Goal: Register for event/course

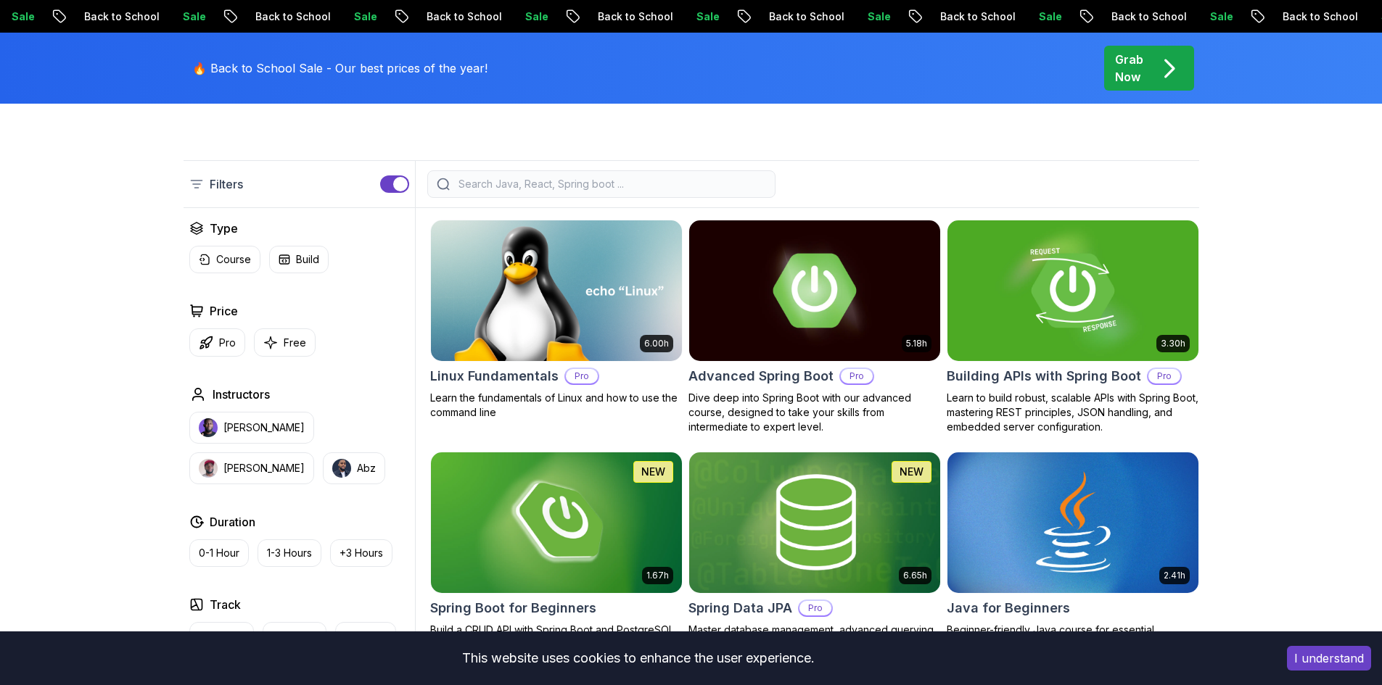
scroll to position [363, 0]
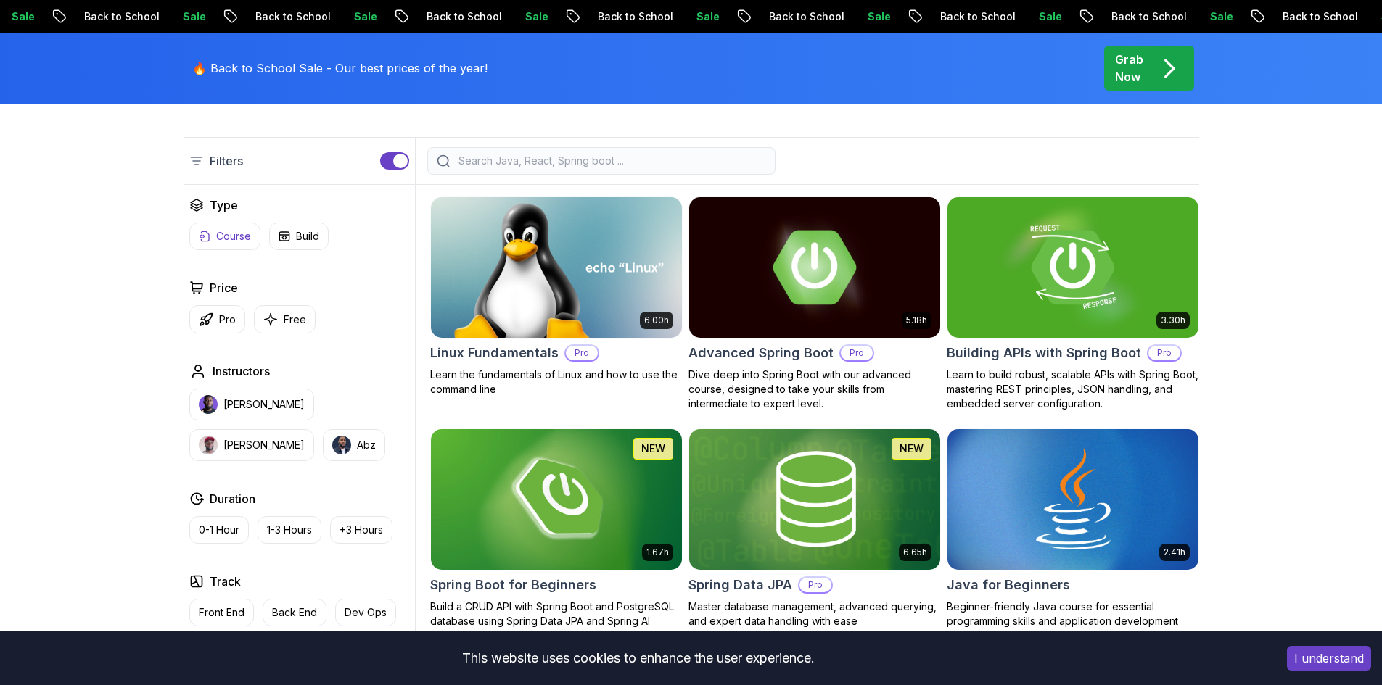
click at [221, 239] on p "Course" at bounding box center [233, 236] width 35 height 15
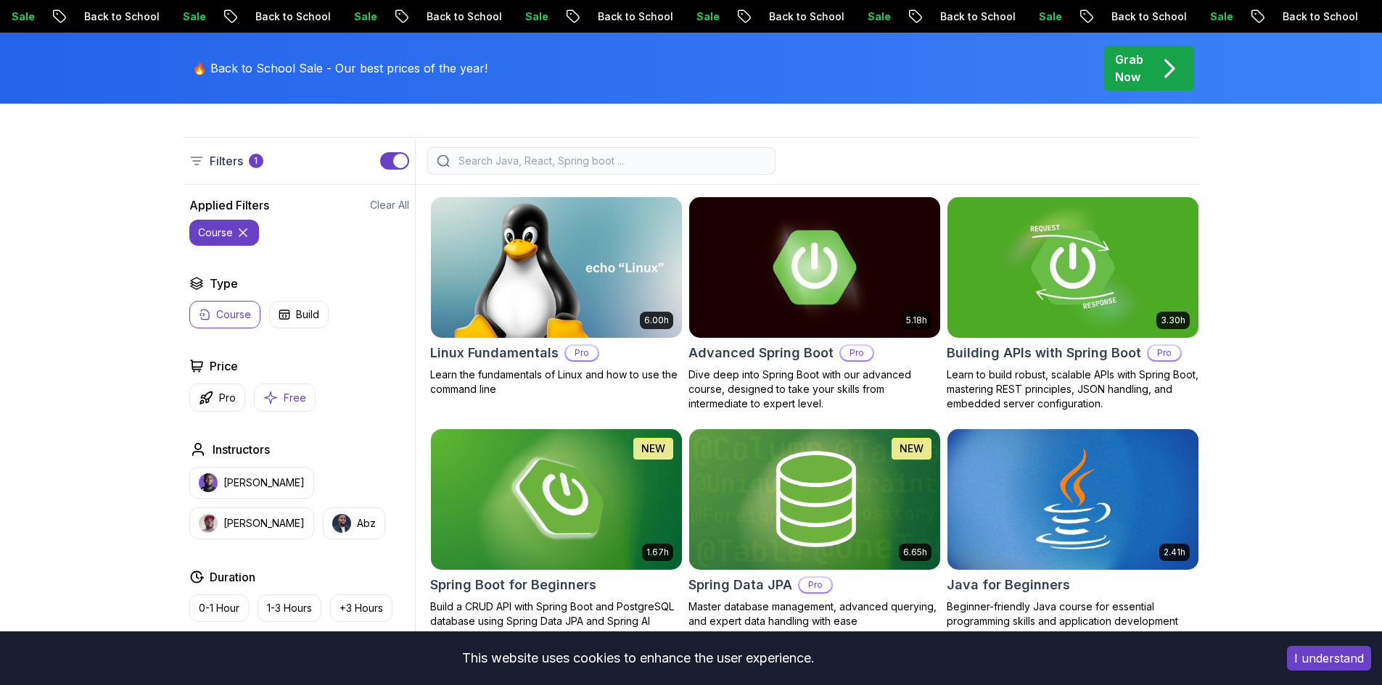
click at [270, 394] on icon "button" at bounding box center [270, 398] width 12 height 12
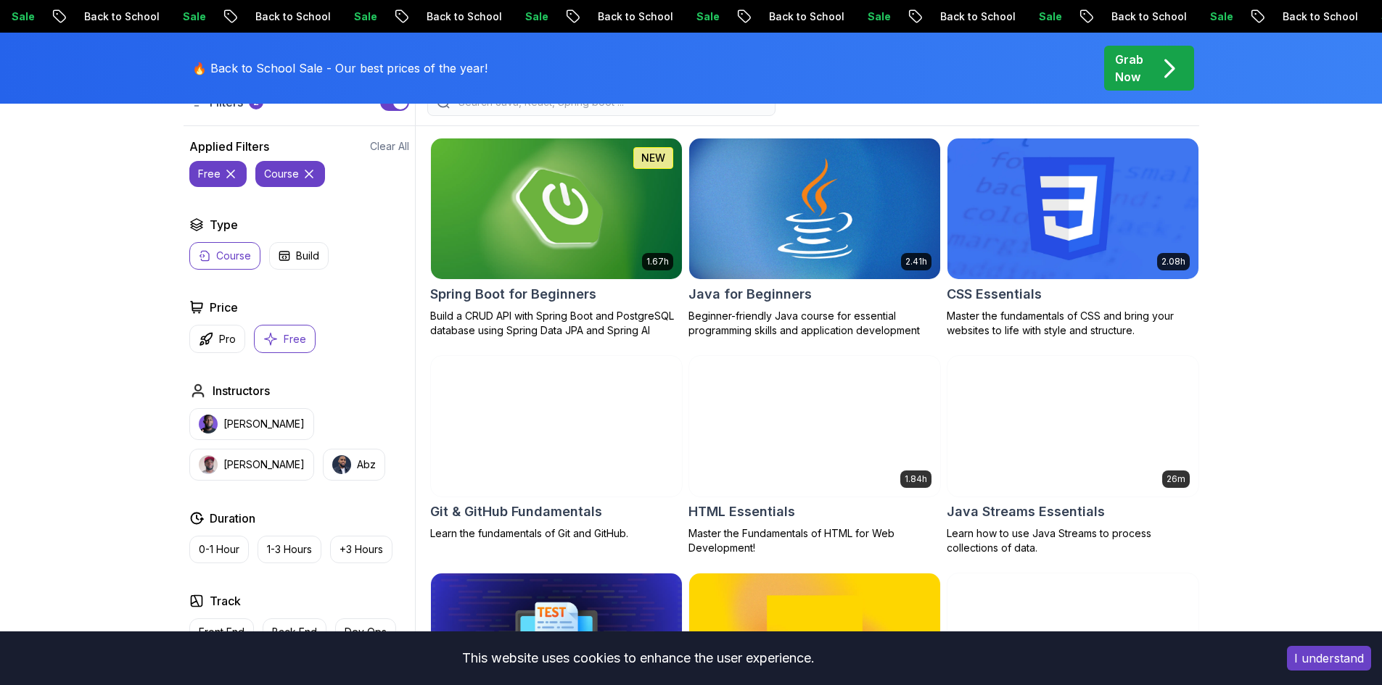
scroll to position [363, 0]
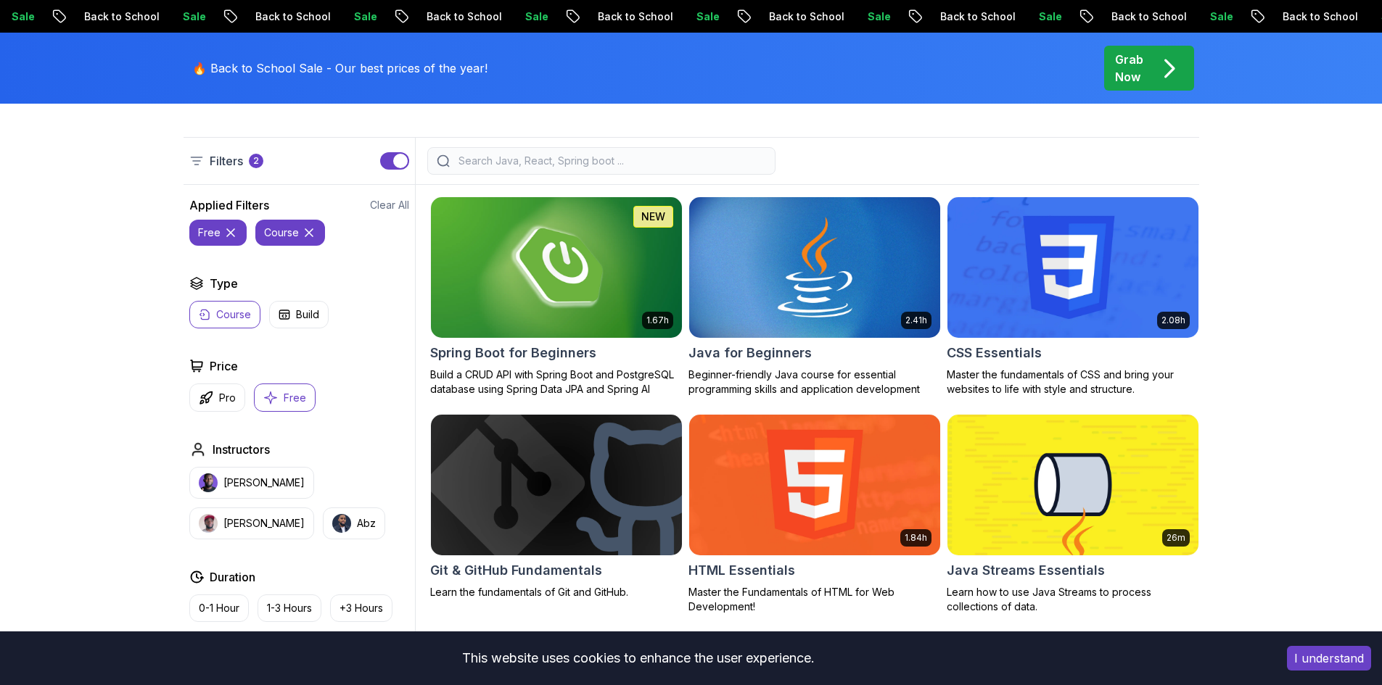
click at [229, 233] on icon at bounding box center [230, 232] width 7 height 7
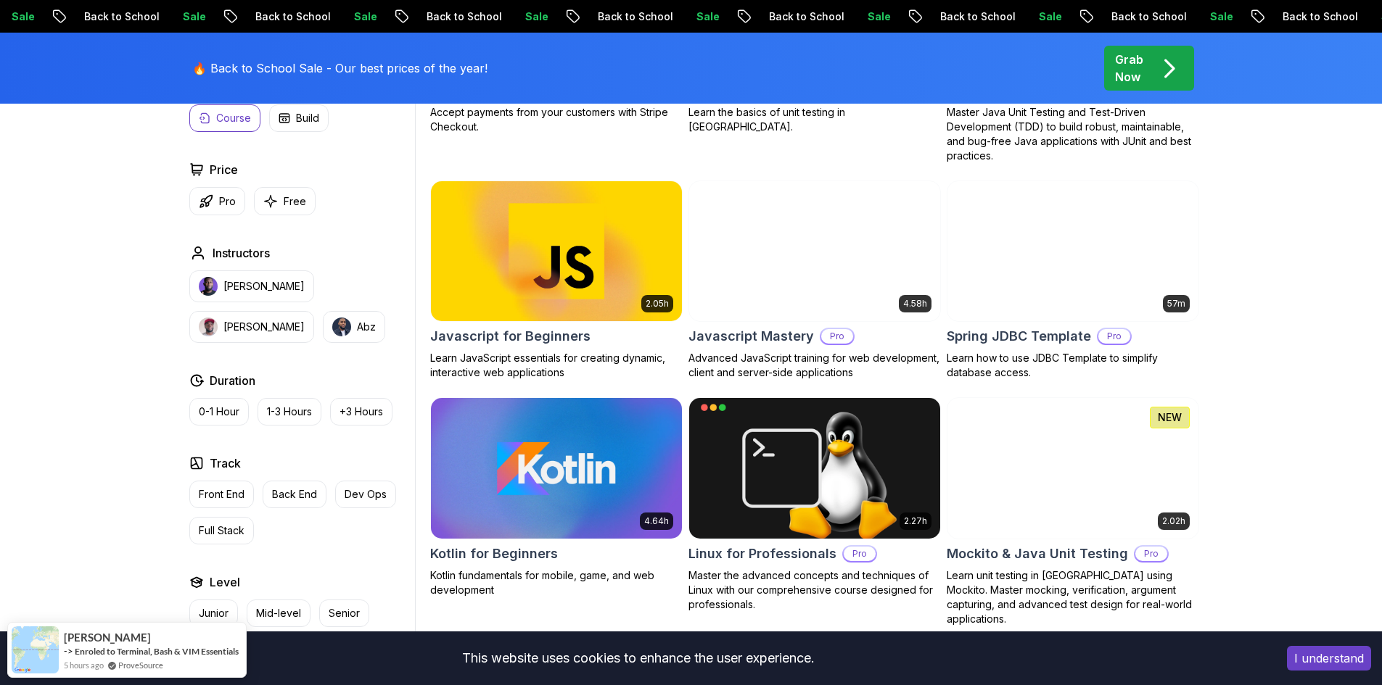
scroll to position [2756, 0]
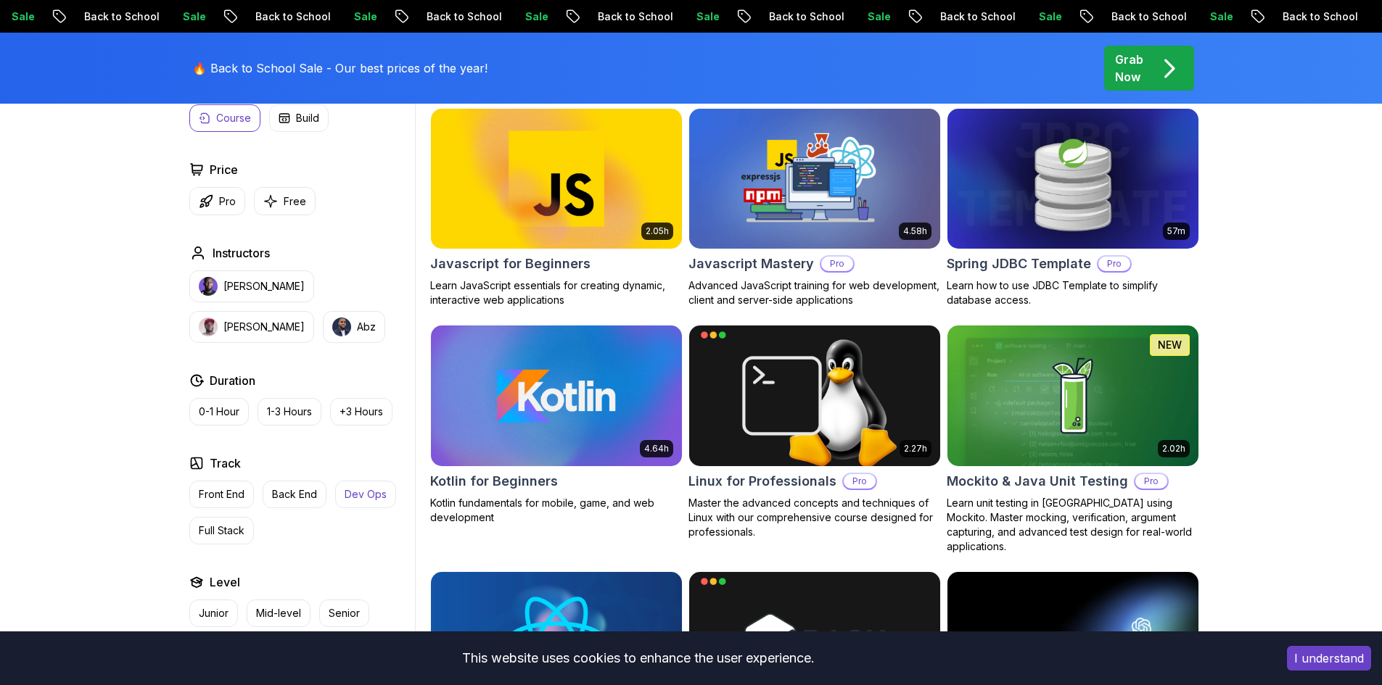
click at [368, 497] on p "Dev Ops" at bounding box center [366, 494] width 42 height 15
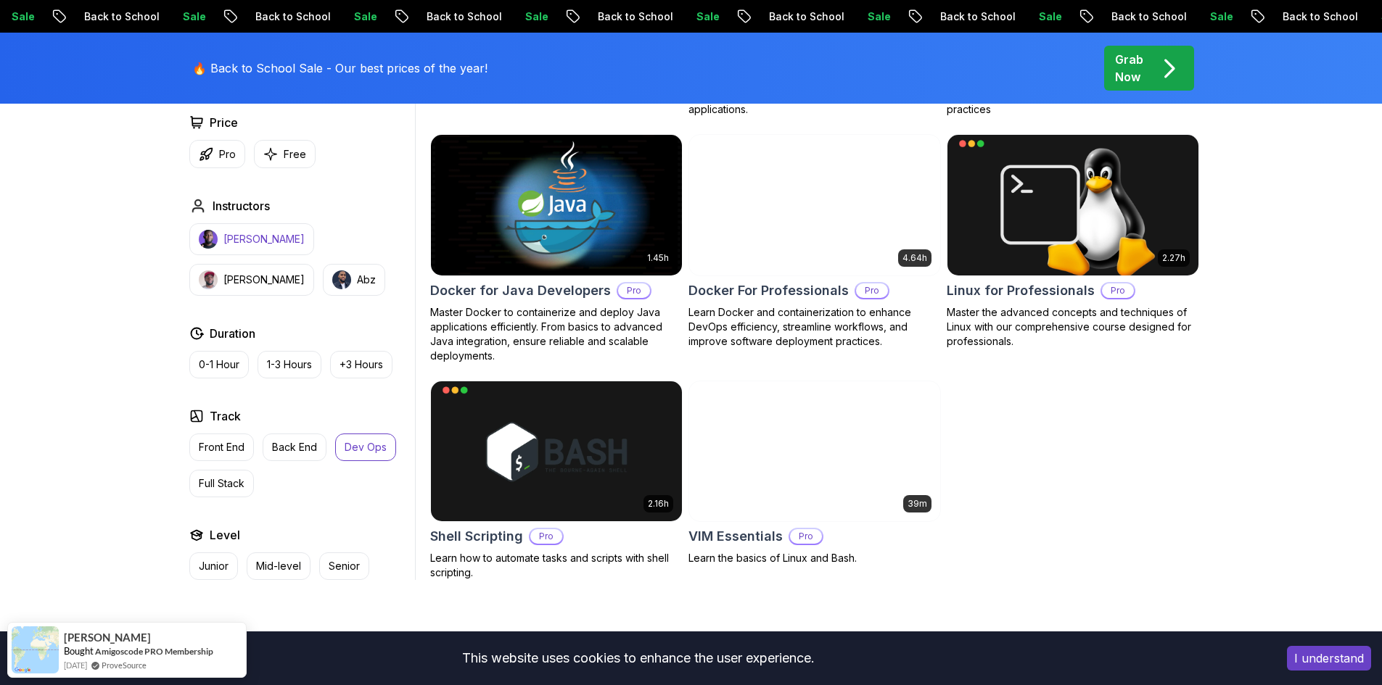
scroll to position [798, 0]
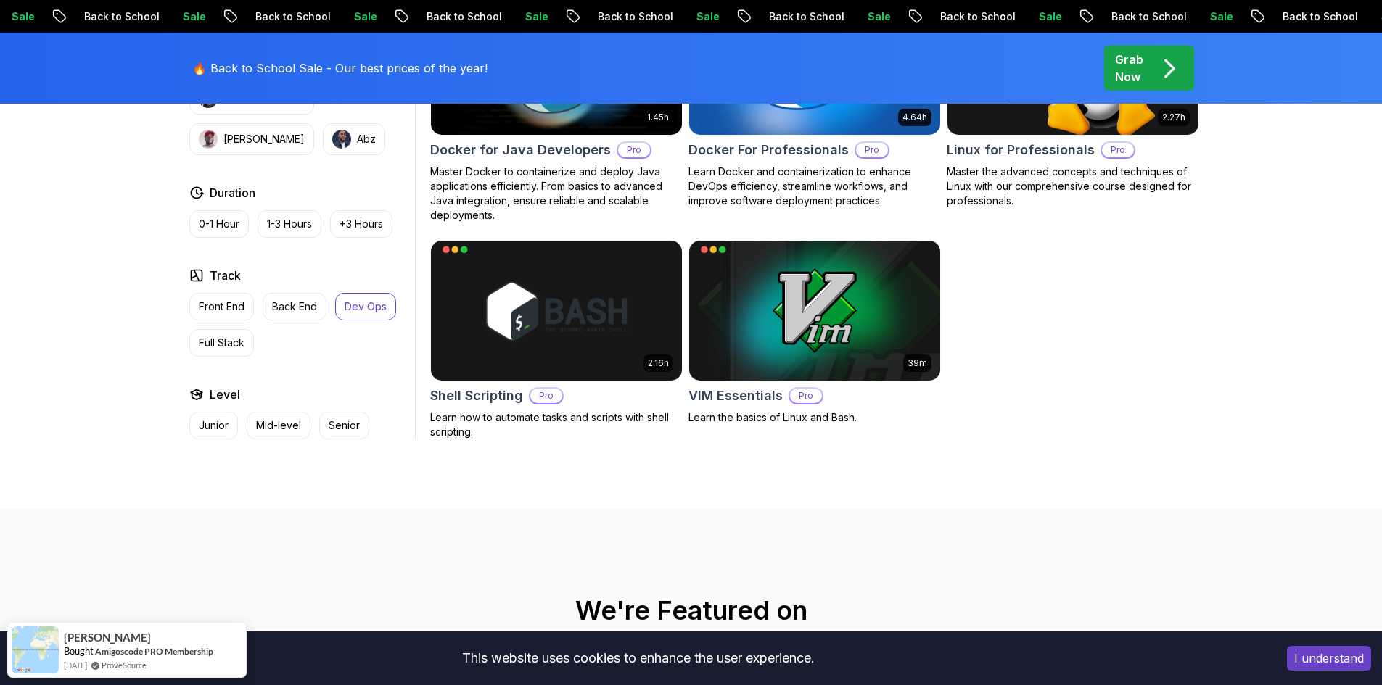
click at [355, 303] on p "Dev Ops" at bounding box center [366, 307] width 42 height 15
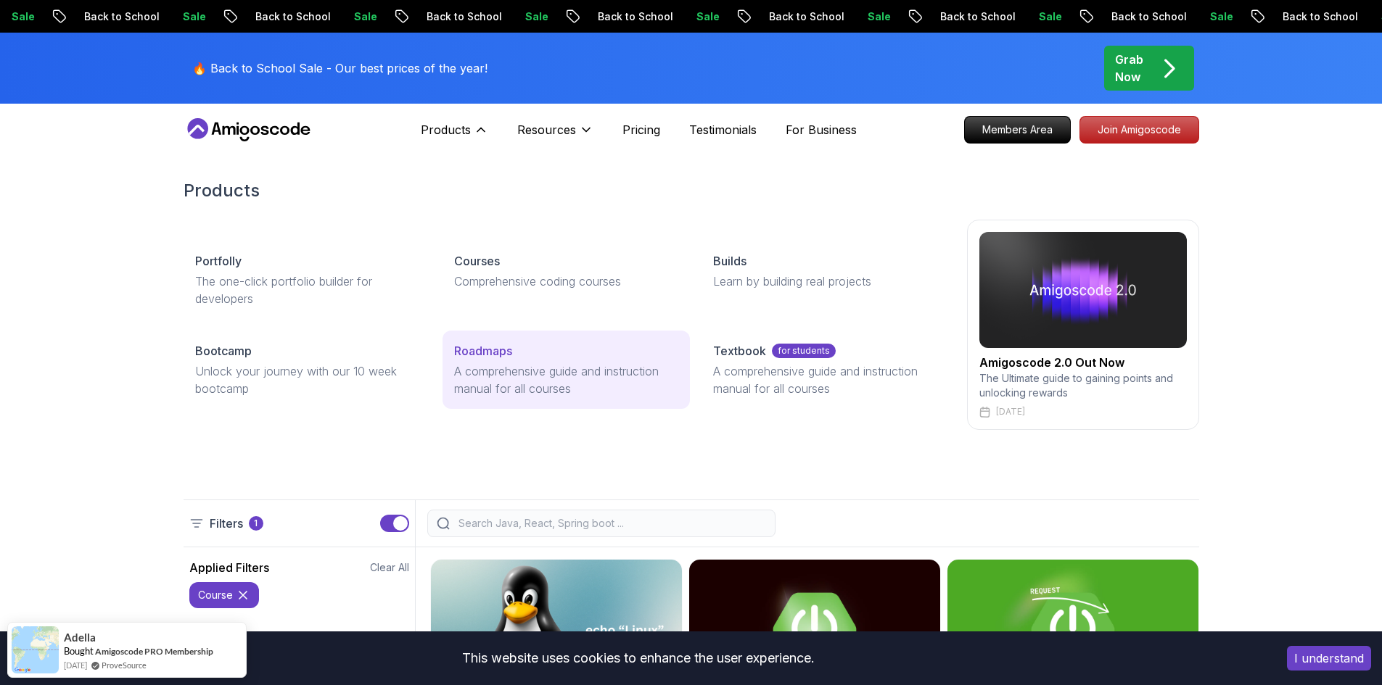
click at [510, 366] on p "A comprehensive guide and instruction manual for all courses" at bounding box center [566, 380] width 224 height 35
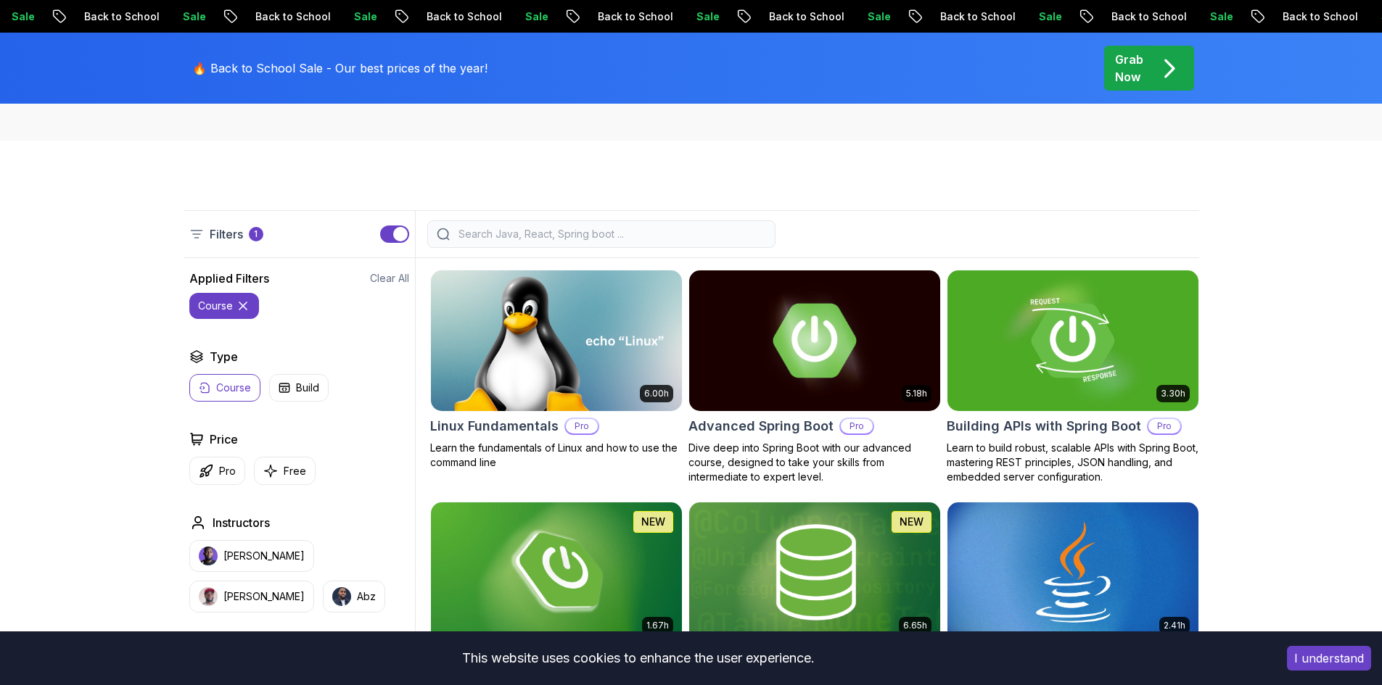
scroll to position [290, 0]
click at [569, 337] on img at bounding box center [555, 339] width 263 height 147
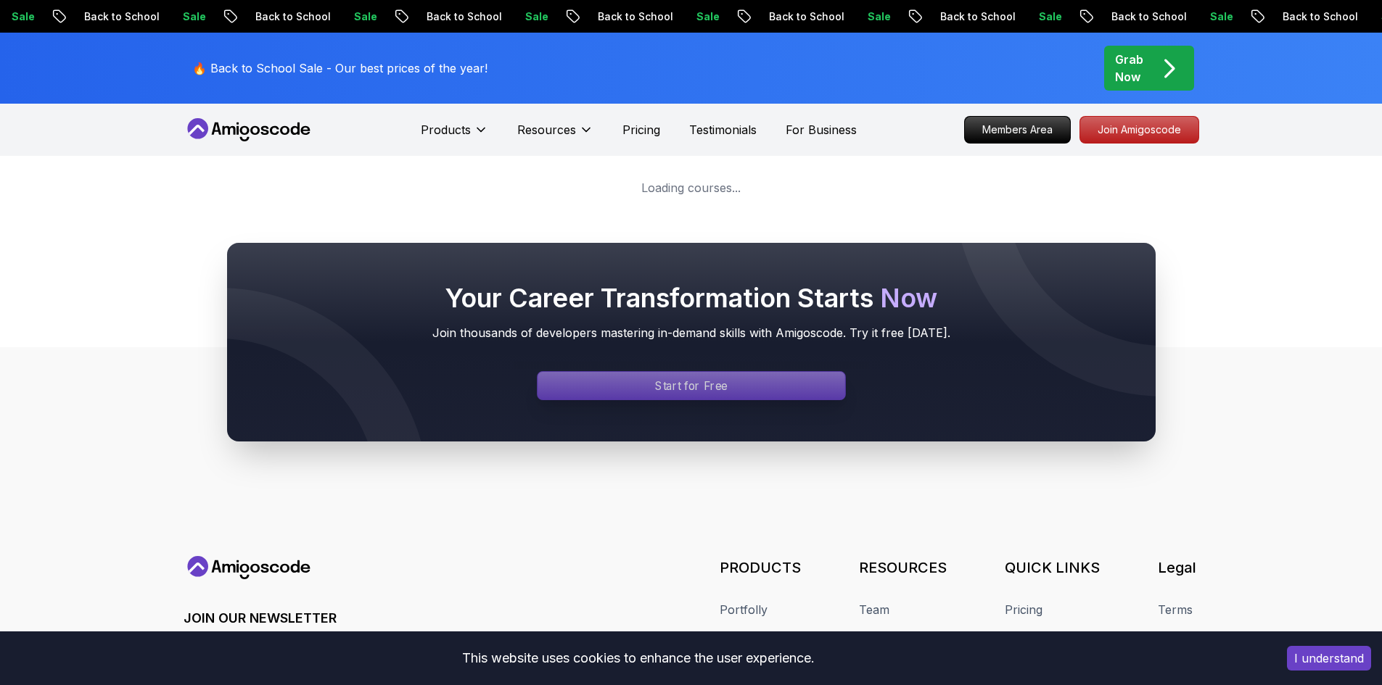
click at [701, 393] on p "Start for Free" at bounding box center [691, 386] width 73 height 17
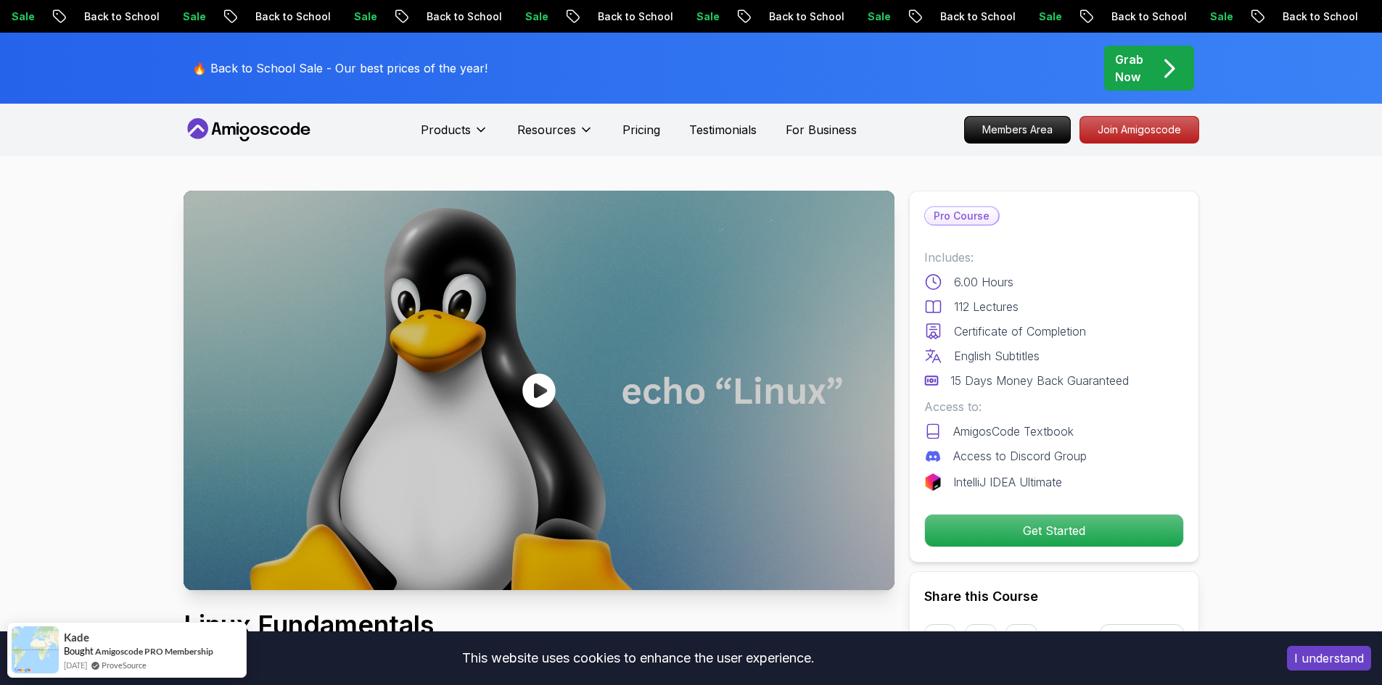
scroll to position [172, 0]
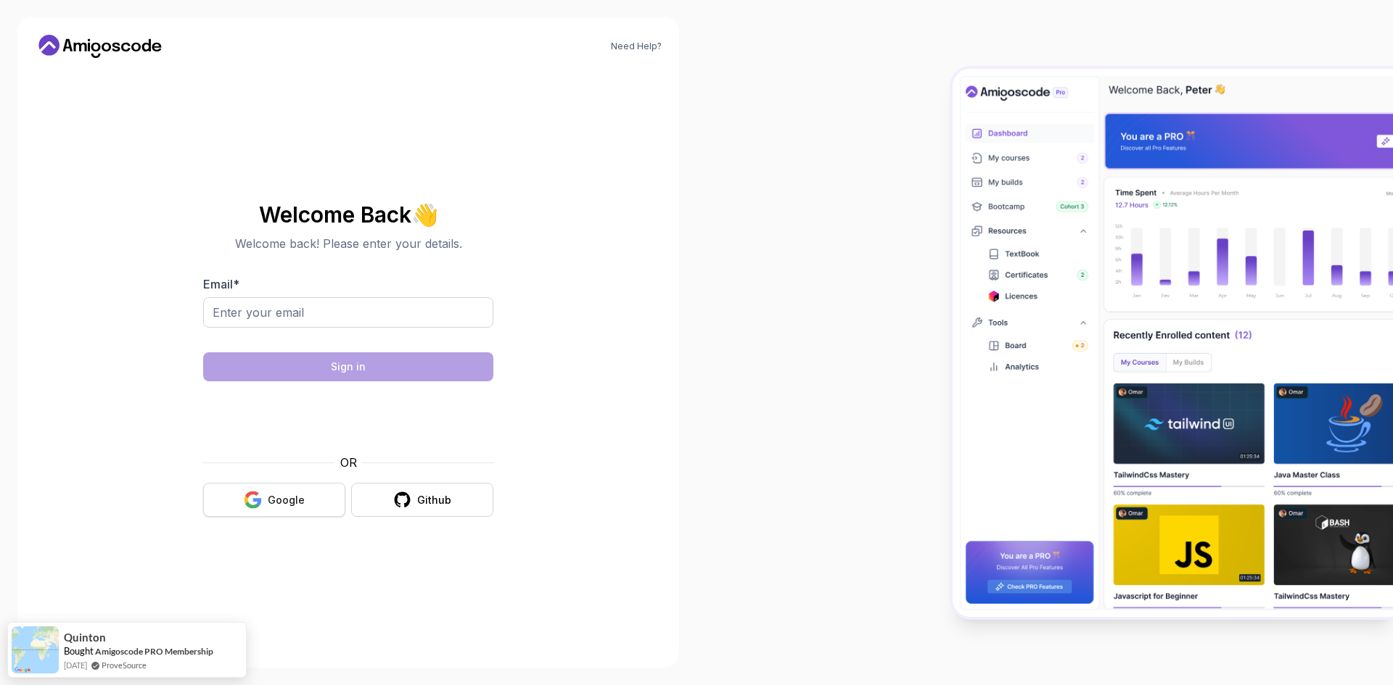
click at [278, 499] on div "Google" at bounding box center [286, 500] width 37 height 15
